Goal: Check status: Check status

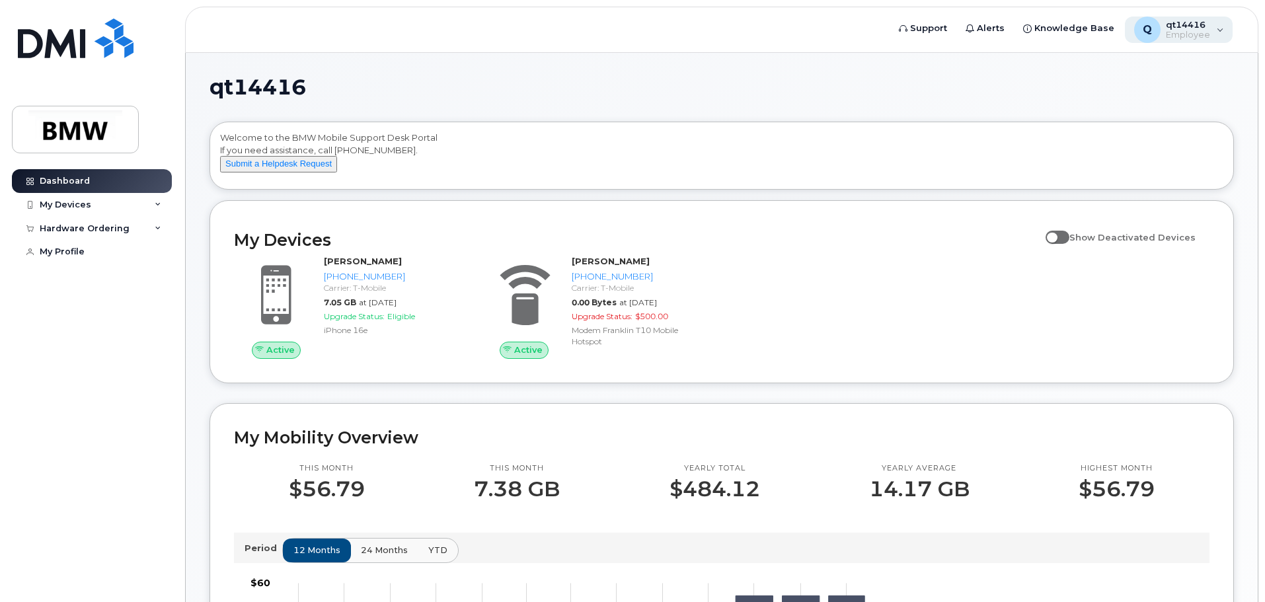
click at [1199, 35] on span "Employee" at bounding box center [1188, 35] width 44 height 11
click at [56, 208] on div "My Devices" at bounding box center [66, 205] width 52 height 11
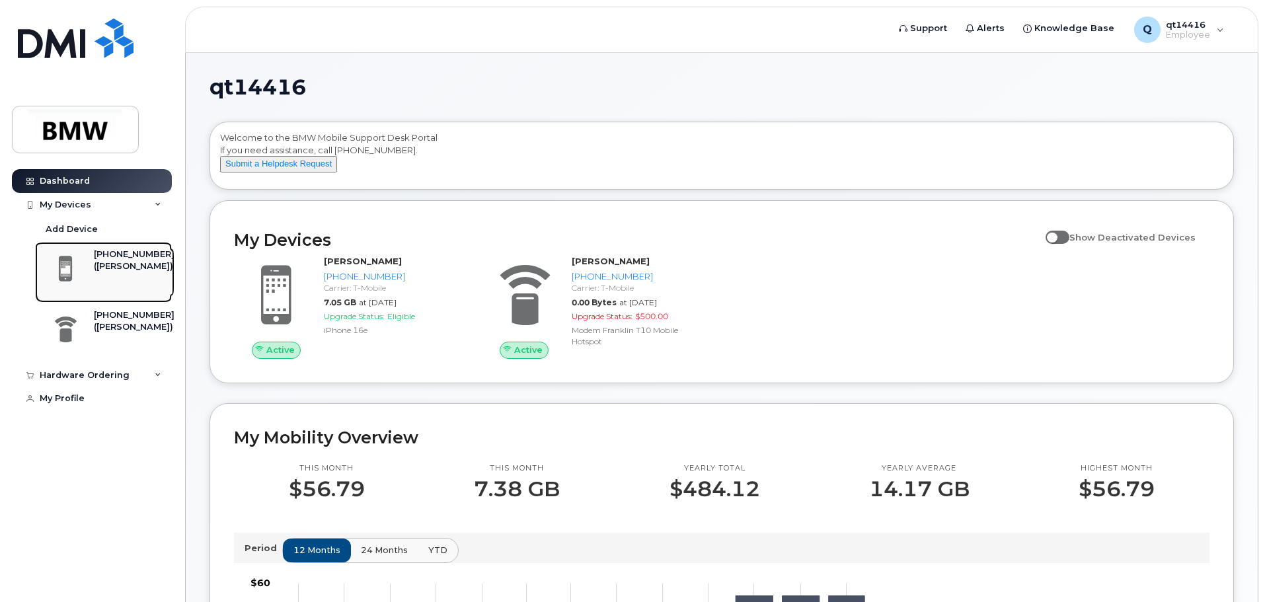
click at [151, 262] on div "([PERSON_NAME])" at bounding box center [134, 266] width 81 height 12
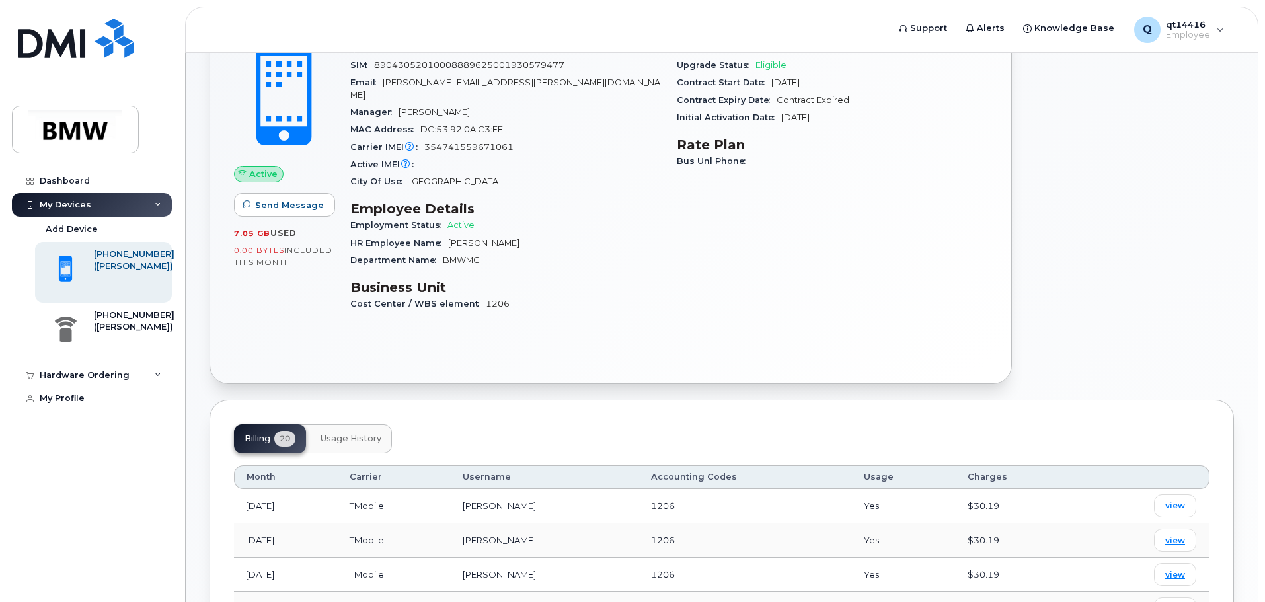
scroll to position [198, 0]
